Goal: Information Seeking & Learning: Learn about a topic

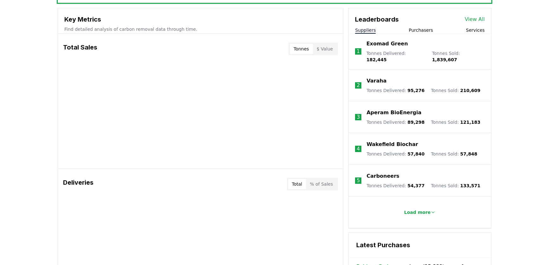
scroll to position [202, 0]
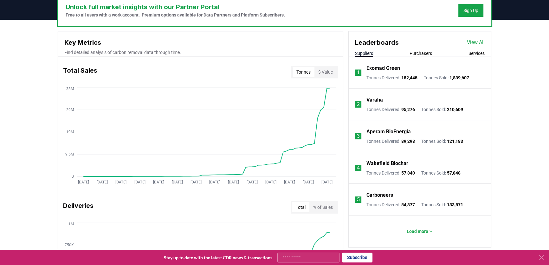
click at [418, 53] on button "Purchasers" at bounding box center [421, 53] width 23 height 6
